Goal: Communication & Community: Answer question/provide support

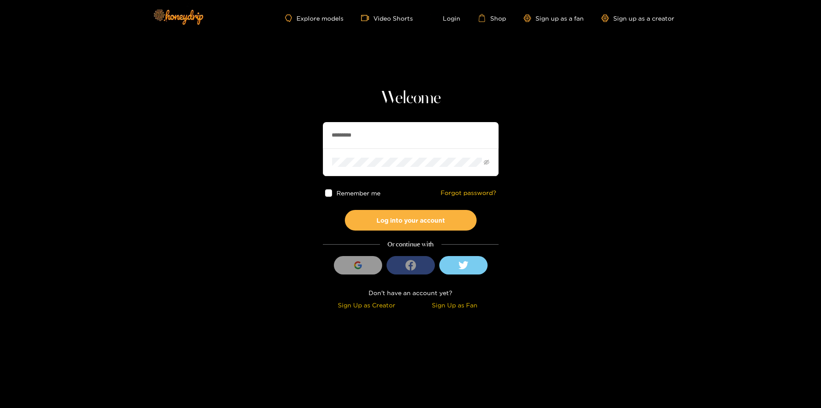
type input "*********"
click at [345, 210] on button "Log into your account" at bounding box center [411, 220] width 132 height 21
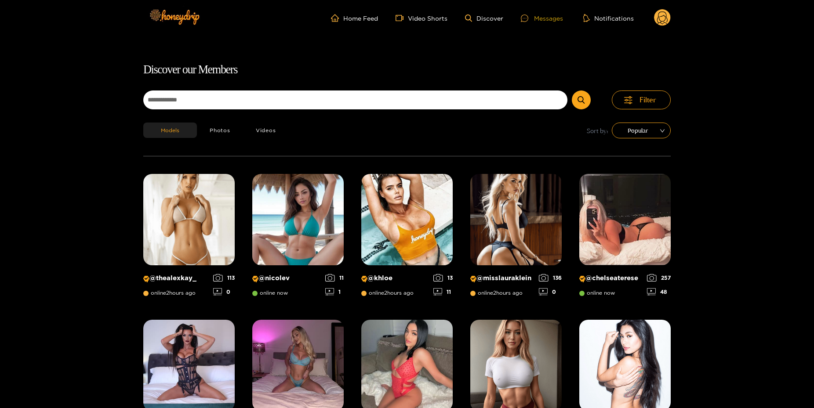
click at [542, 16] on div "Messages" at bounding box center [542, 18] width 42 height 10
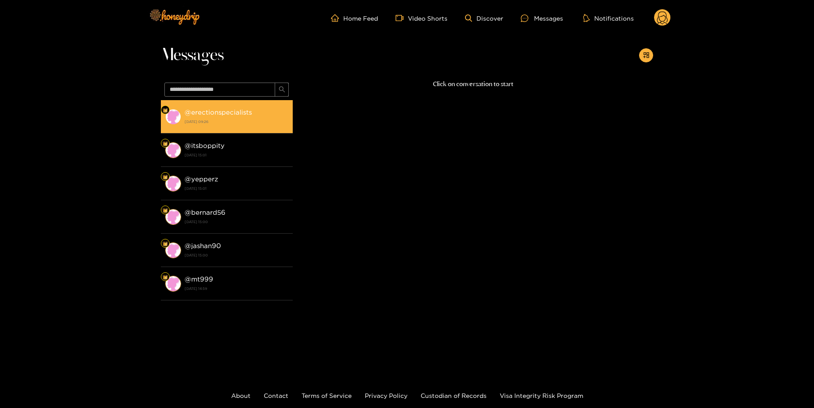
click at [243, 118] on div "@ erectionspecialists [DATE] 09:26" at bounding box center [237, 117] width 104 height 20
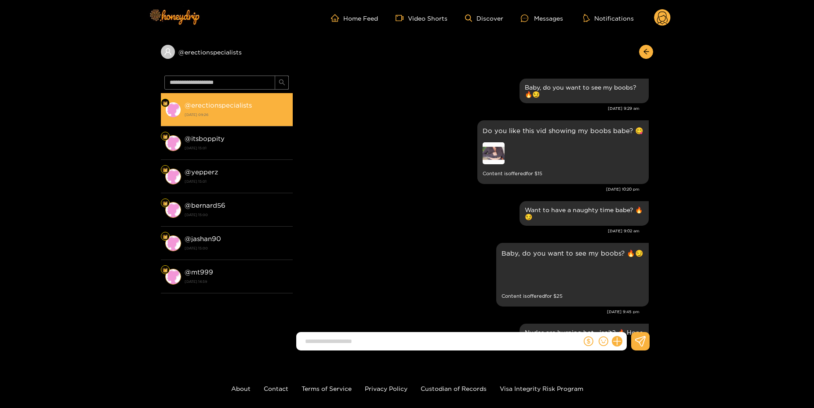
scroll to position [943, 0]
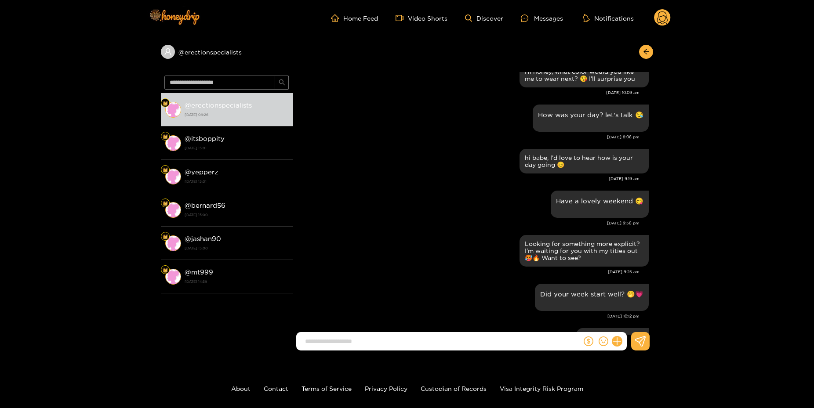
drag, startPoint x: 433, startPoint y: 185, endPoint x: 449, endPoint y: 135, distance: 52.9
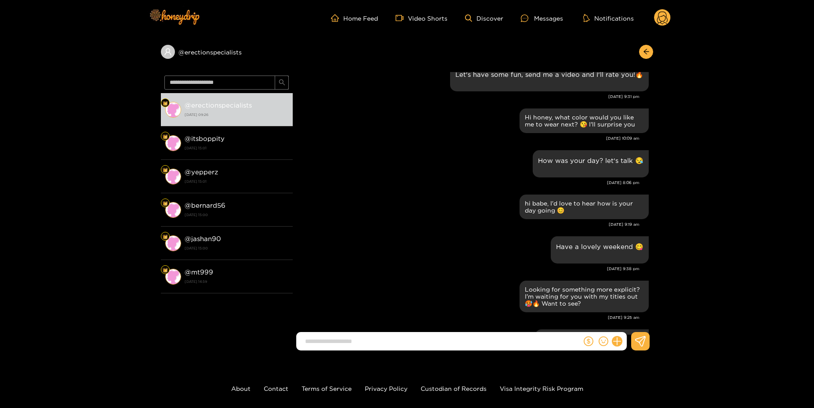
click at [655, 17] on circle at bounding box center [662, 17] width 17 height 17
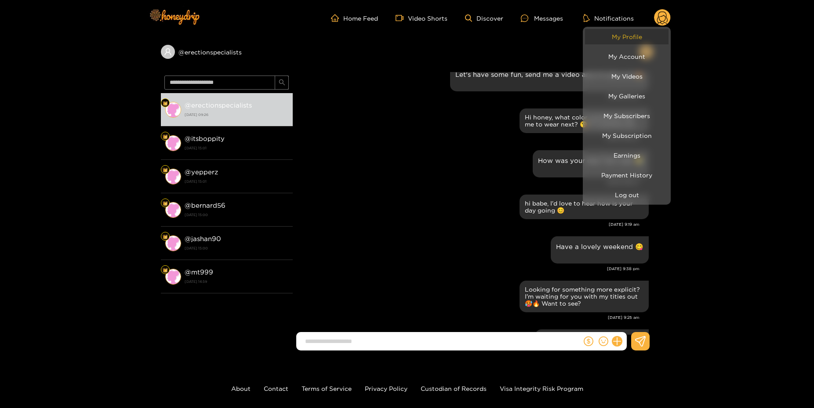
click at [633, 36] on link "My Profile" at bounding box center [626, 36] width 83 height 15
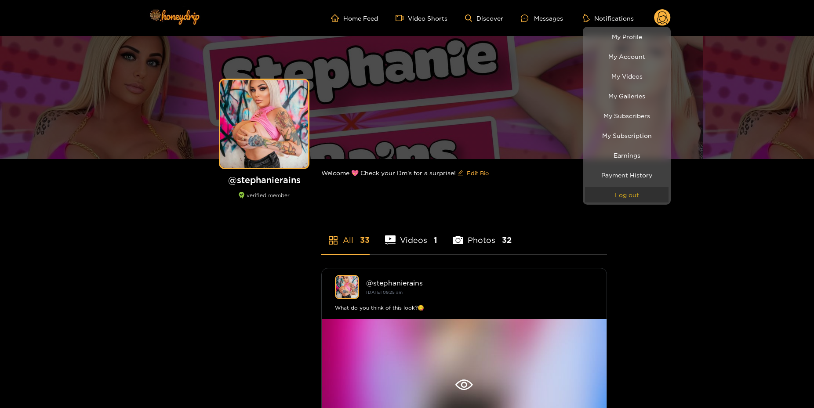
click at [633, 194] on button "Log out" at bounding box center [626, 194] width 83 height 15
